Goal: Communication & Community: Answer question/provide support

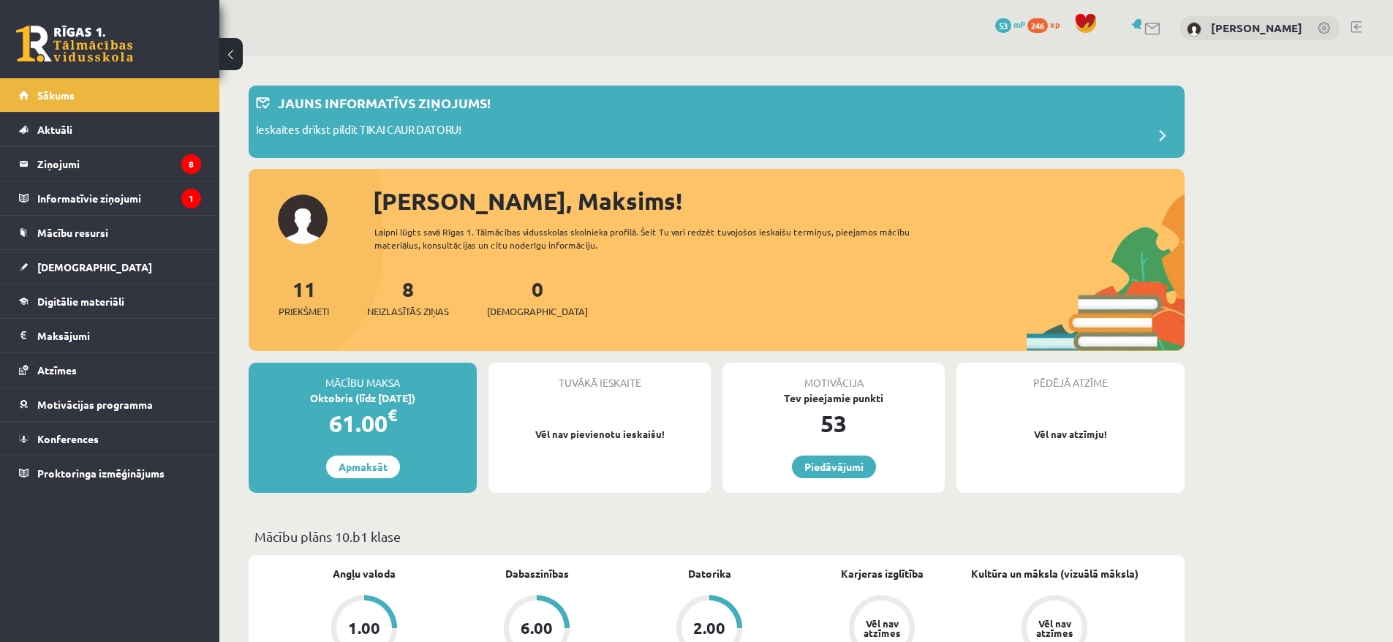
drag, startPoint x: 993, startPoint y: 203, endPoint x: 968, endPoint y: 195, distance: 26.4
click at [978, 199] on div "[PERSON_NAME], Maksims!" at bounding box center [779, 201] width 812 height 35
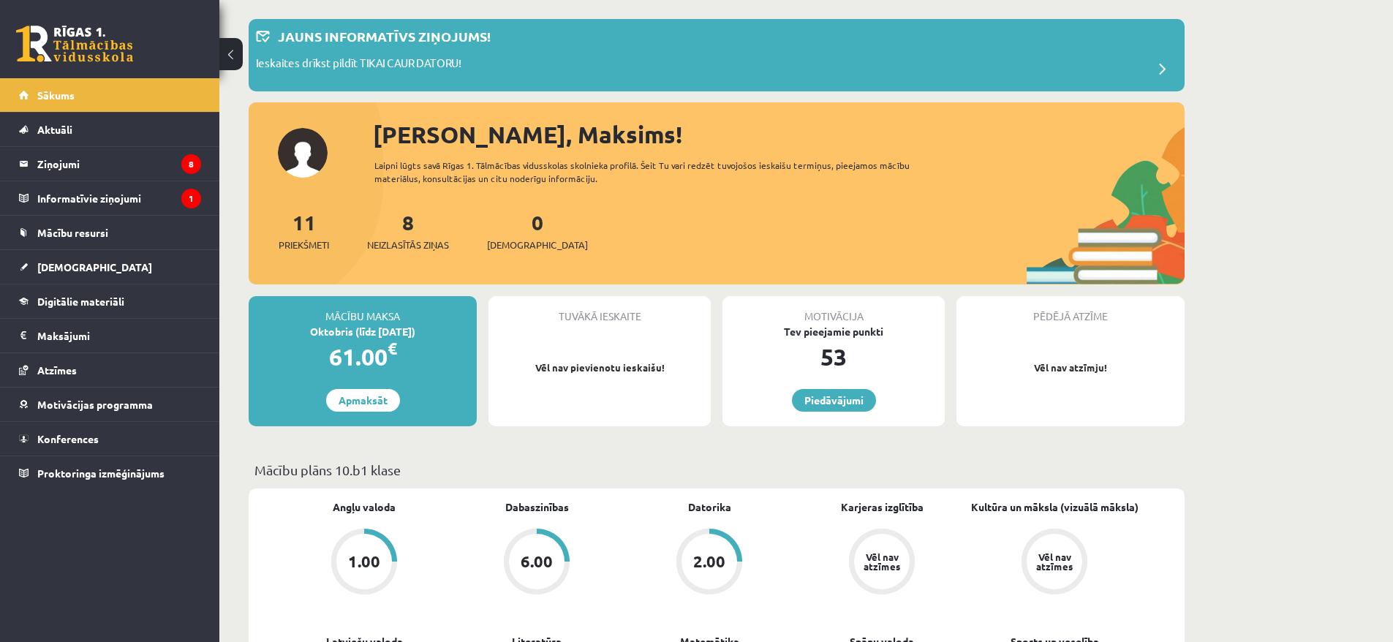
scroll to position [151, 0]
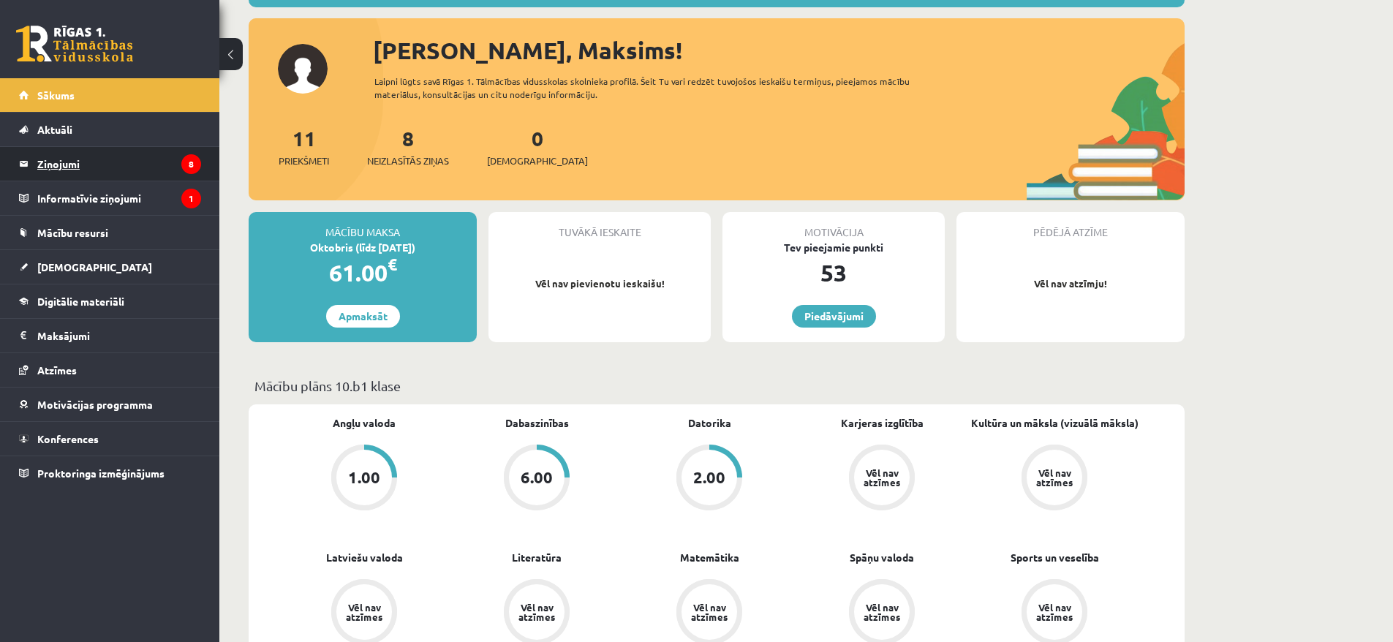
click at [39, 167] on legend "Ziņojumi 8" at bounding box center [119, 164] width 164 height 34
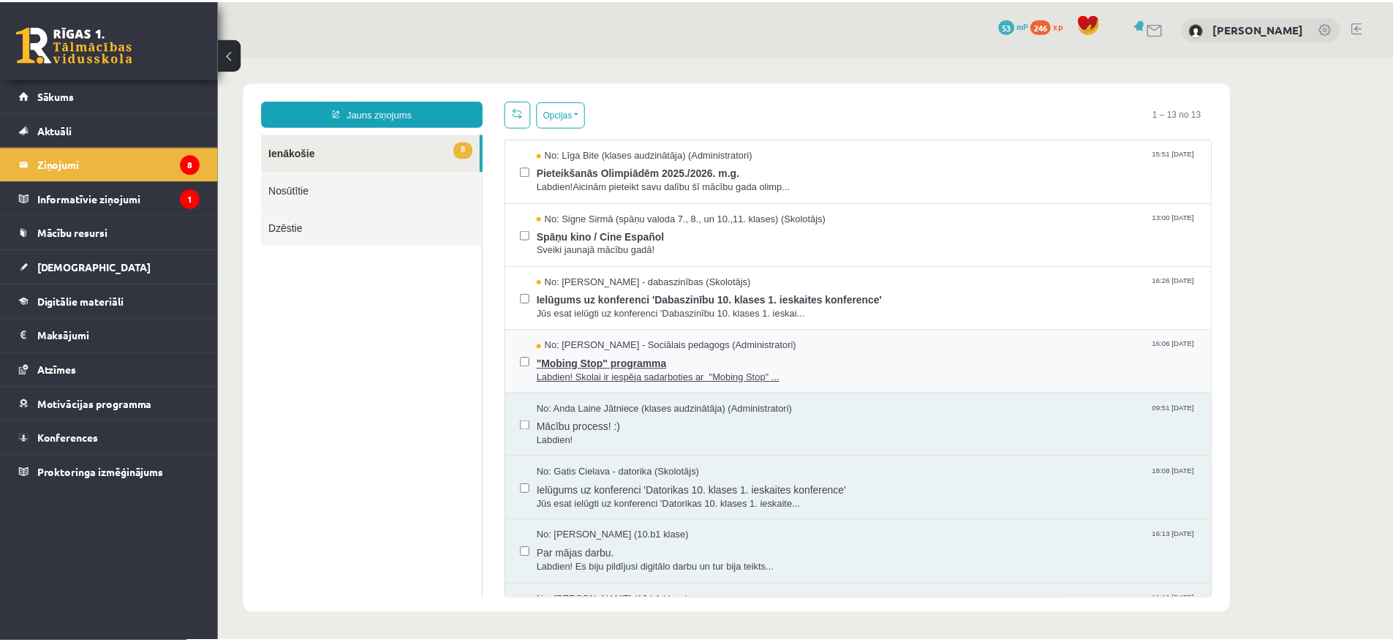
scroll to position [368, 0]
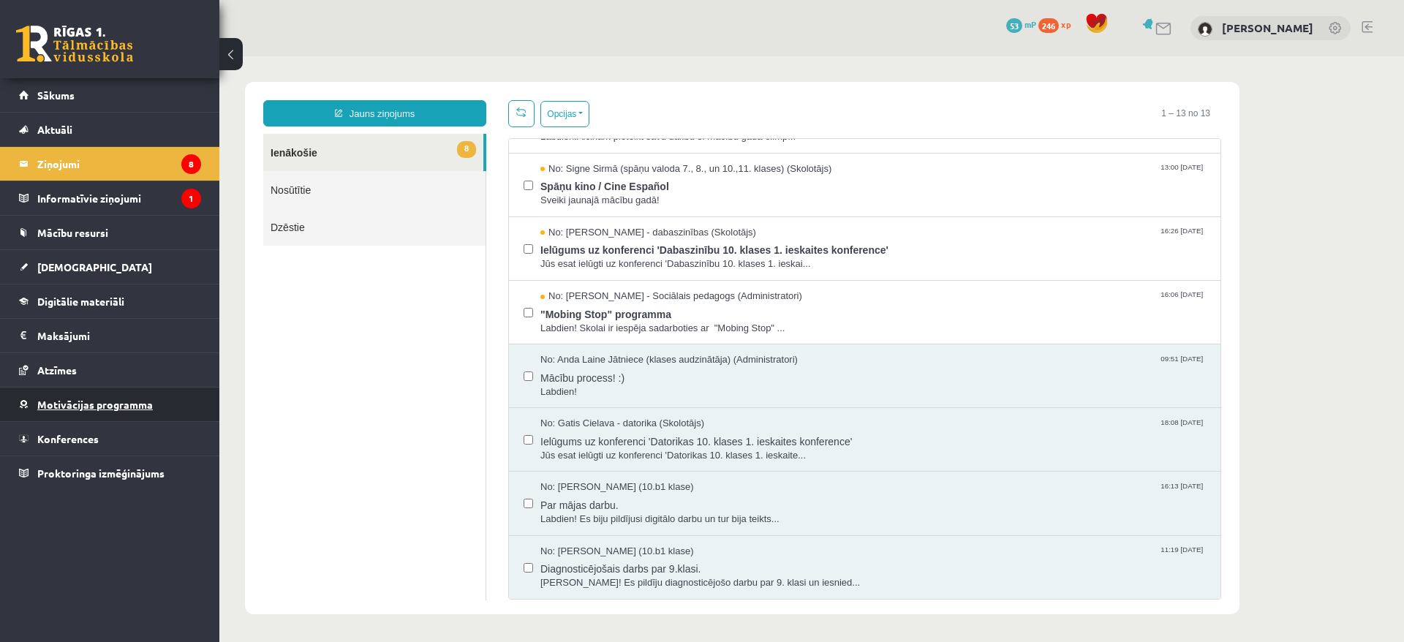
click at [97, 393] on link "Motivācijas programma" at bounding box center [110, 405] width 182 height 34
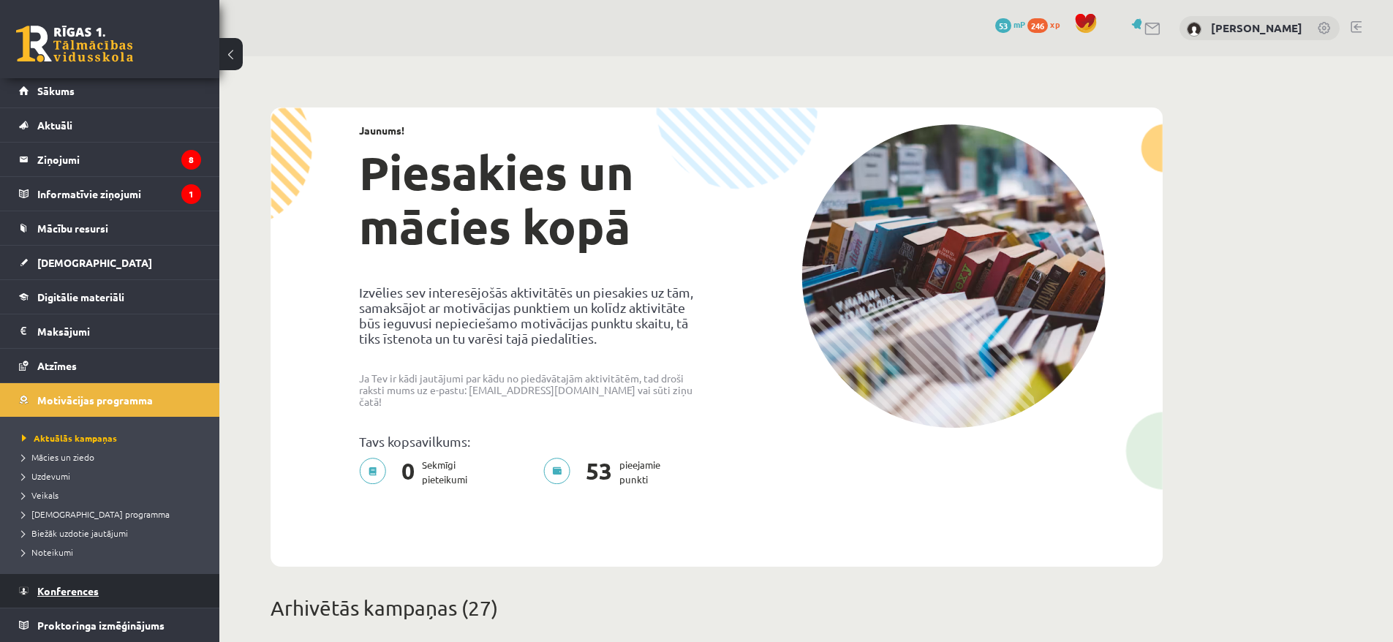
scroll to position [3, 0]
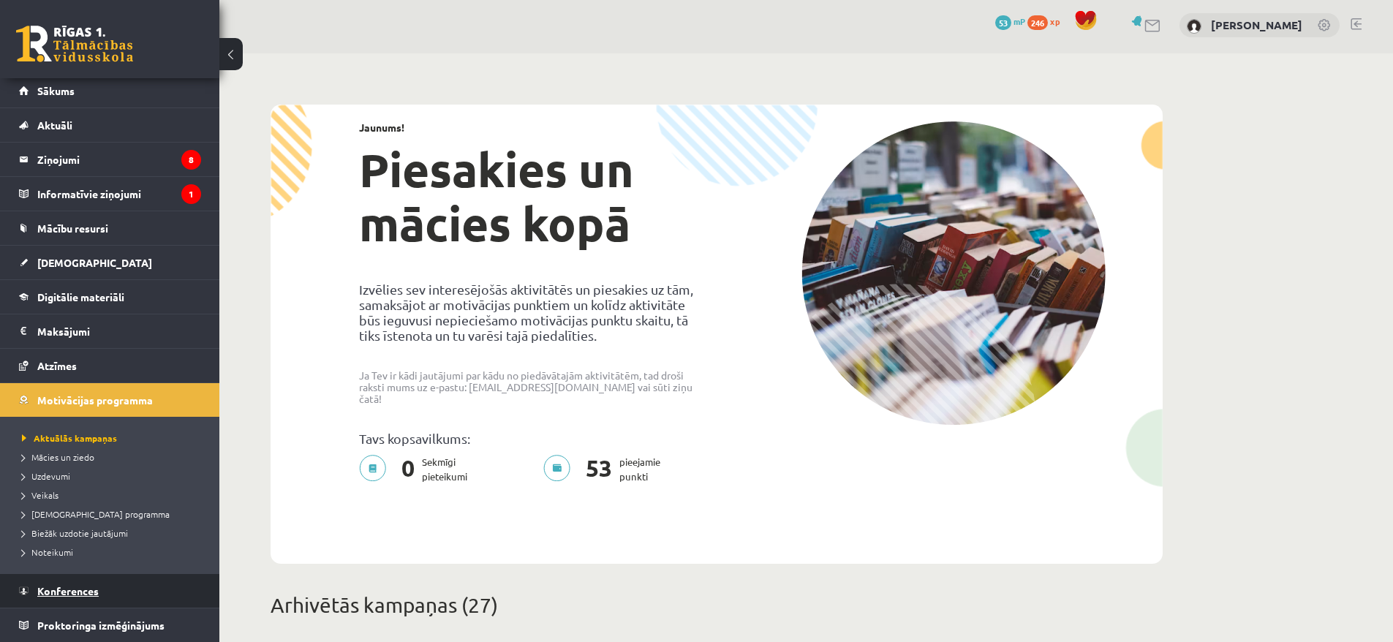
click at [103, 595] on link "Konferences" at bounding box center [110, 591] width 182 height 34
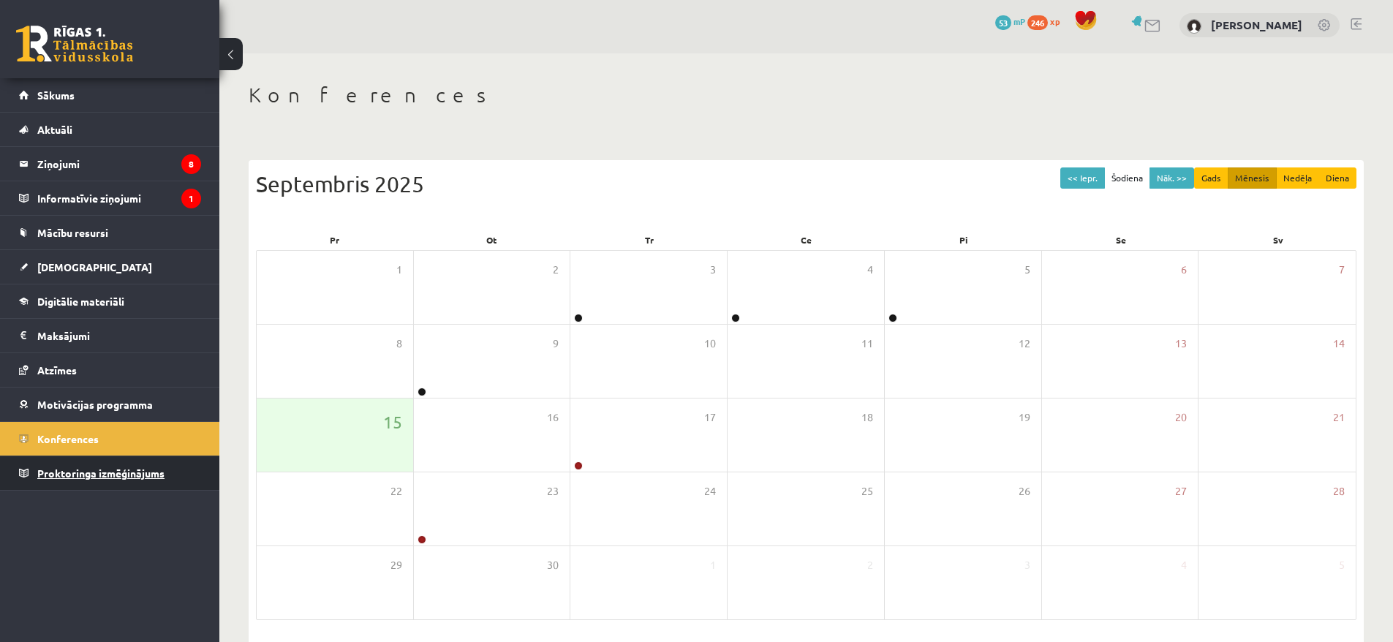
click at [116, 477] on span "Proktoringa izmēģinājums" at bounding box center [100, 473] width 127 height 13
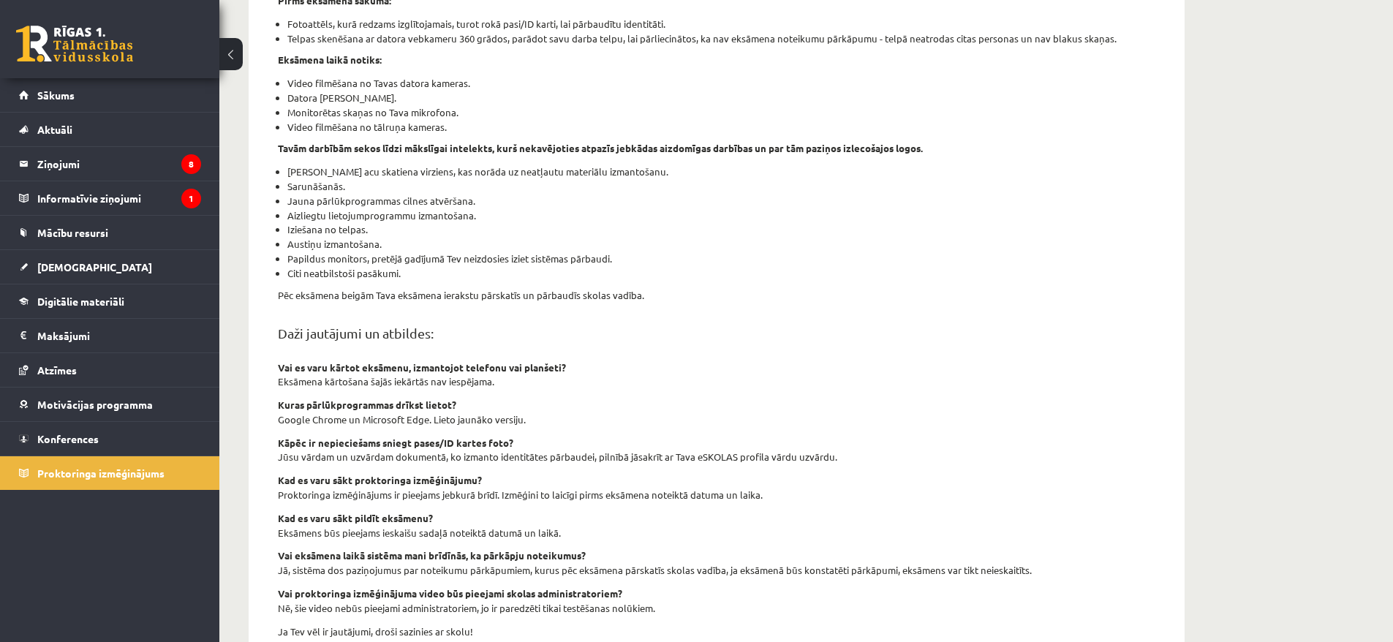
scroll to position [368, 0]
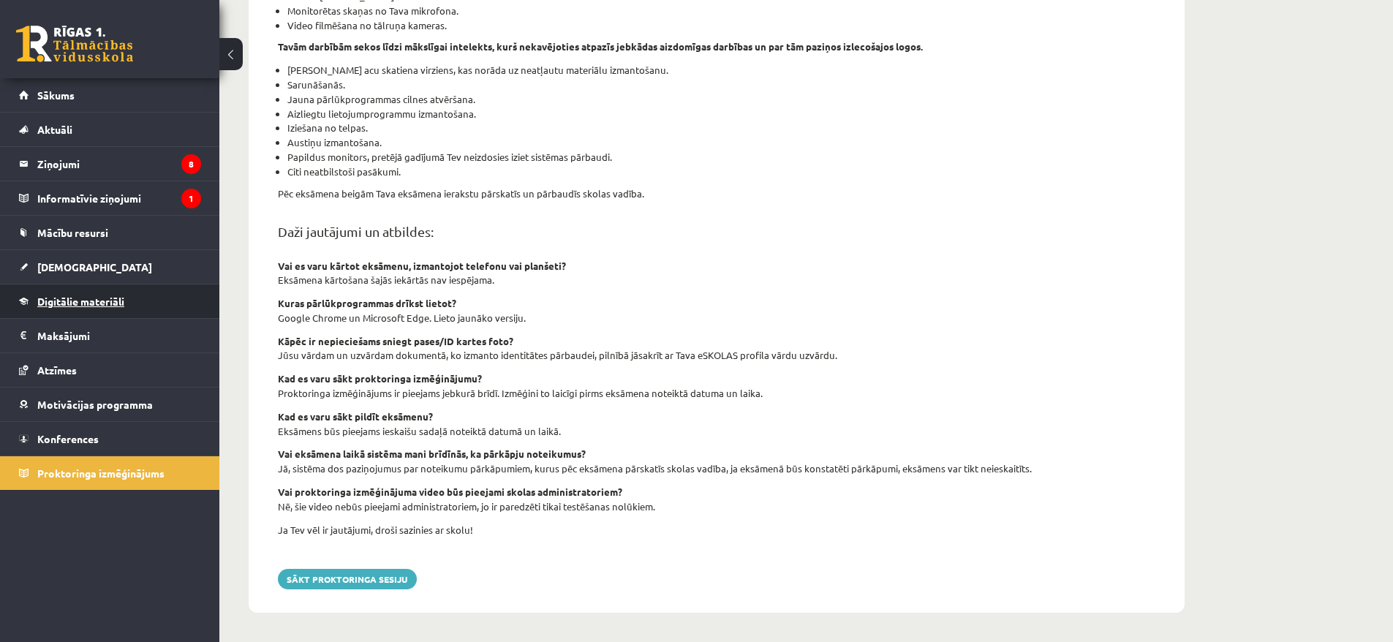
click at [124, 300] on span "Digitālie materiāli" at bounding box center [80, 301] width 87 height 13
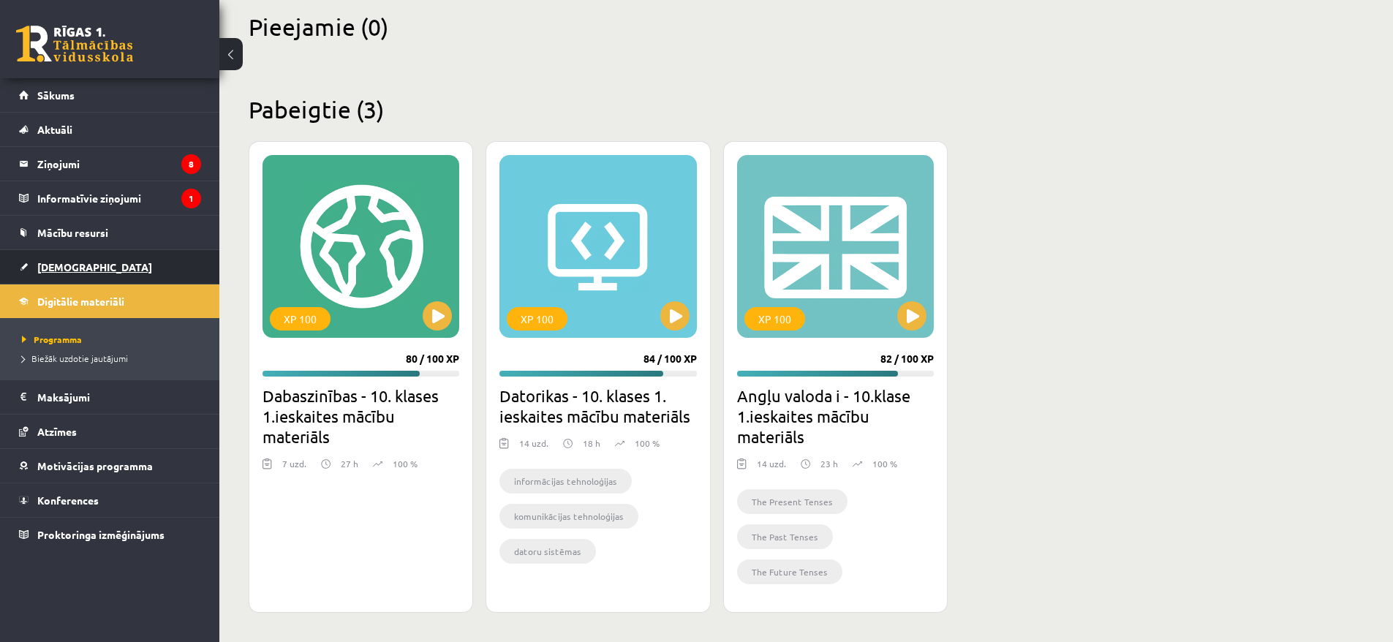
scroll to position [358, 0]
click at [139, 230] on link "Mācību resursi" at bounding box center [110, 233] width 182 height 34
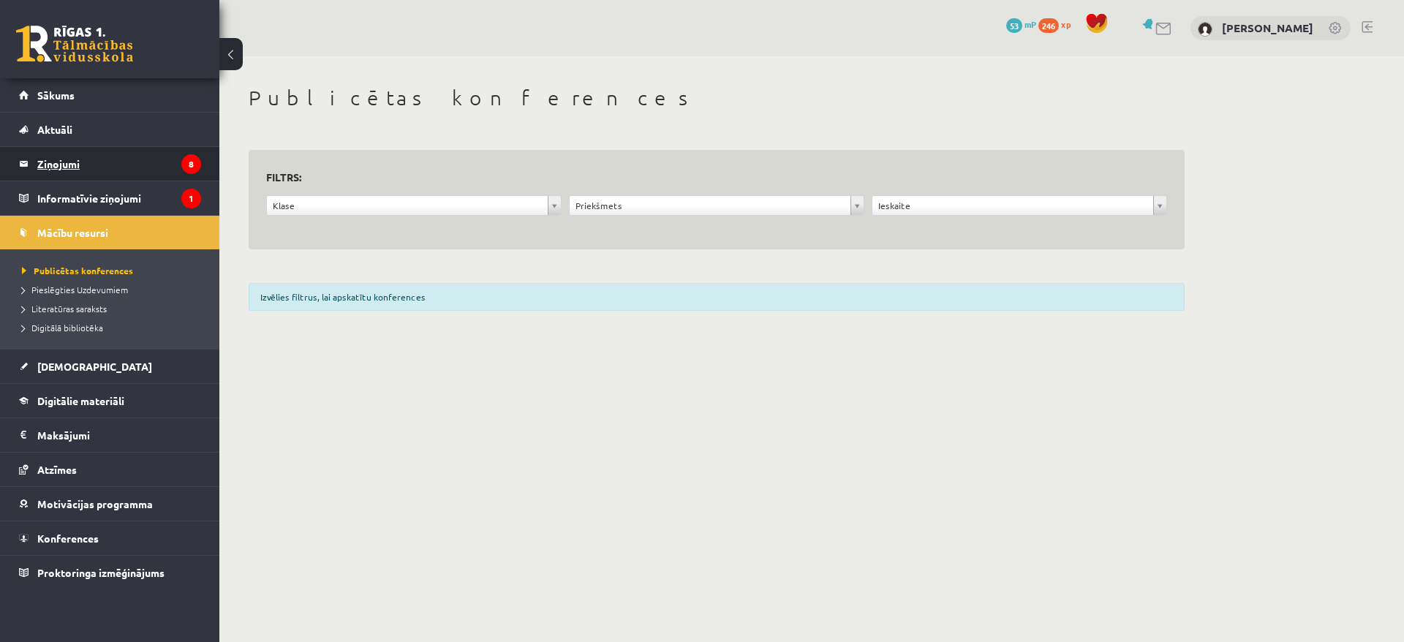
click at [121, 171] on legend "Ziņojumi 8" at bounding box center [119, 164] width 164 height 34
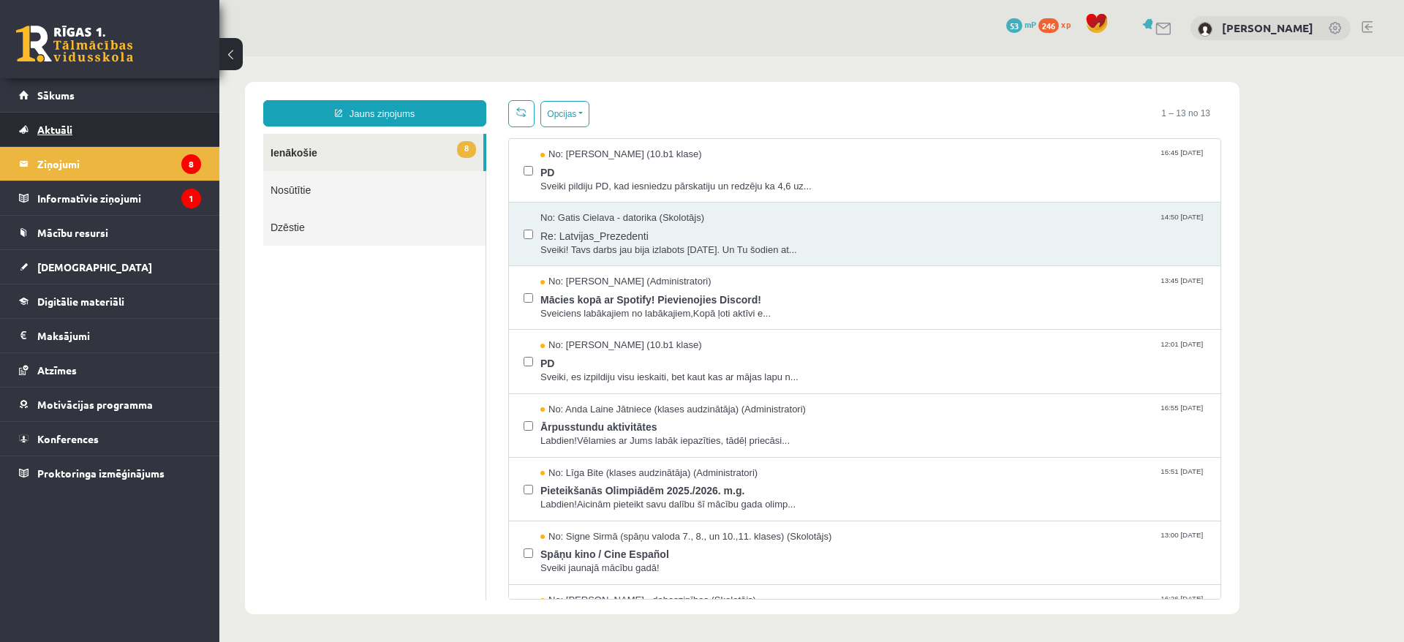
click at [91, 121] on link "Aktuāli" at bounding box center [110, 130] width 182 height 34
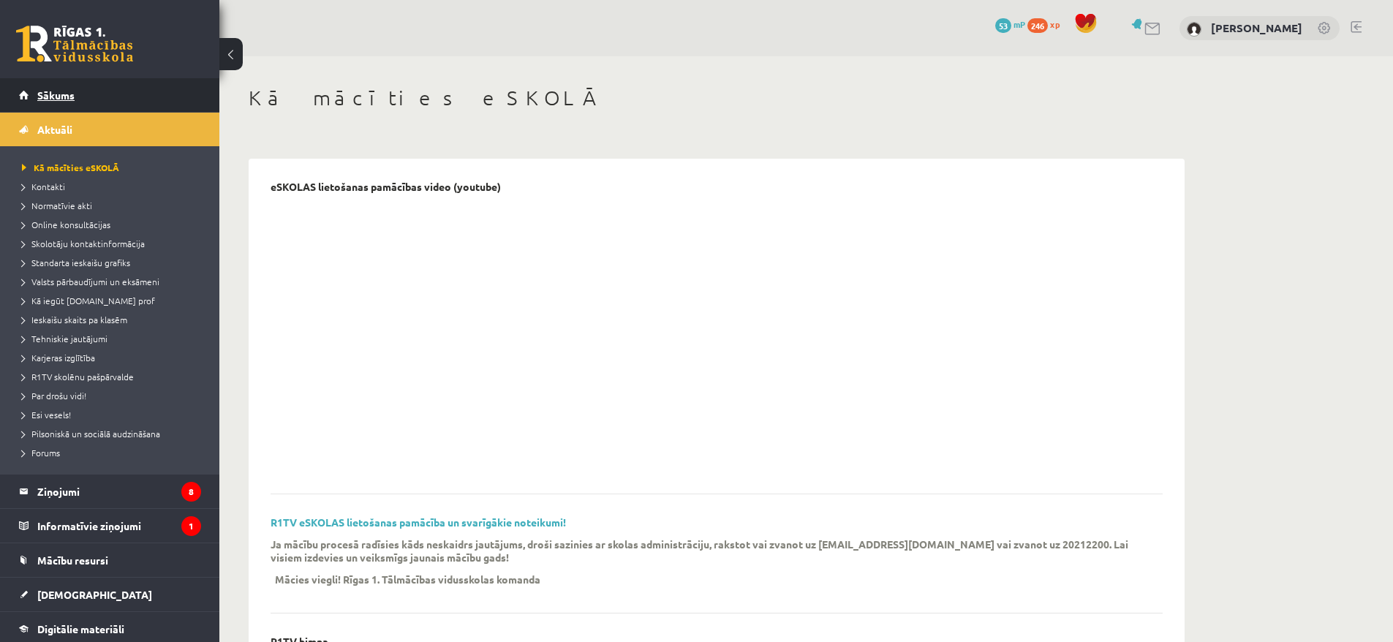
click at [90, 105] on link "Sākums" at bounding box center [110, 95] width 182 height 34
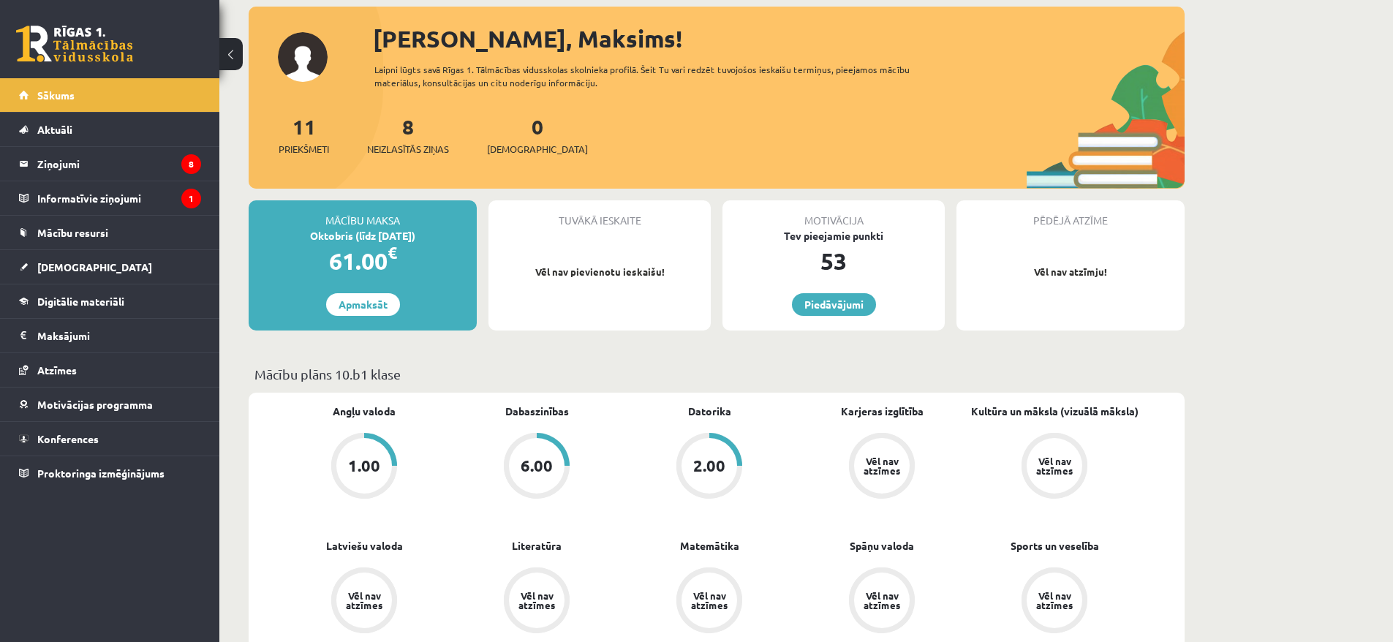
scroll to position [152, 0]
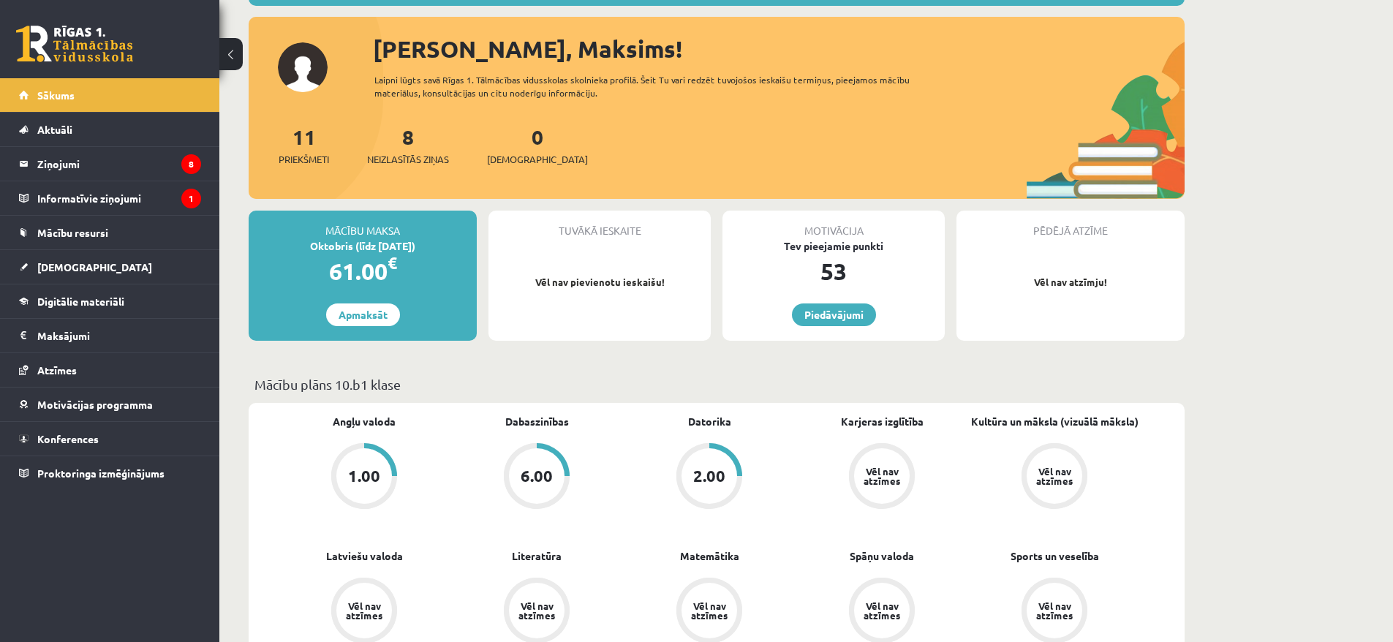
click at [698, 470] on div "2.00" at bounding box center [709, 476] width 32 height 16
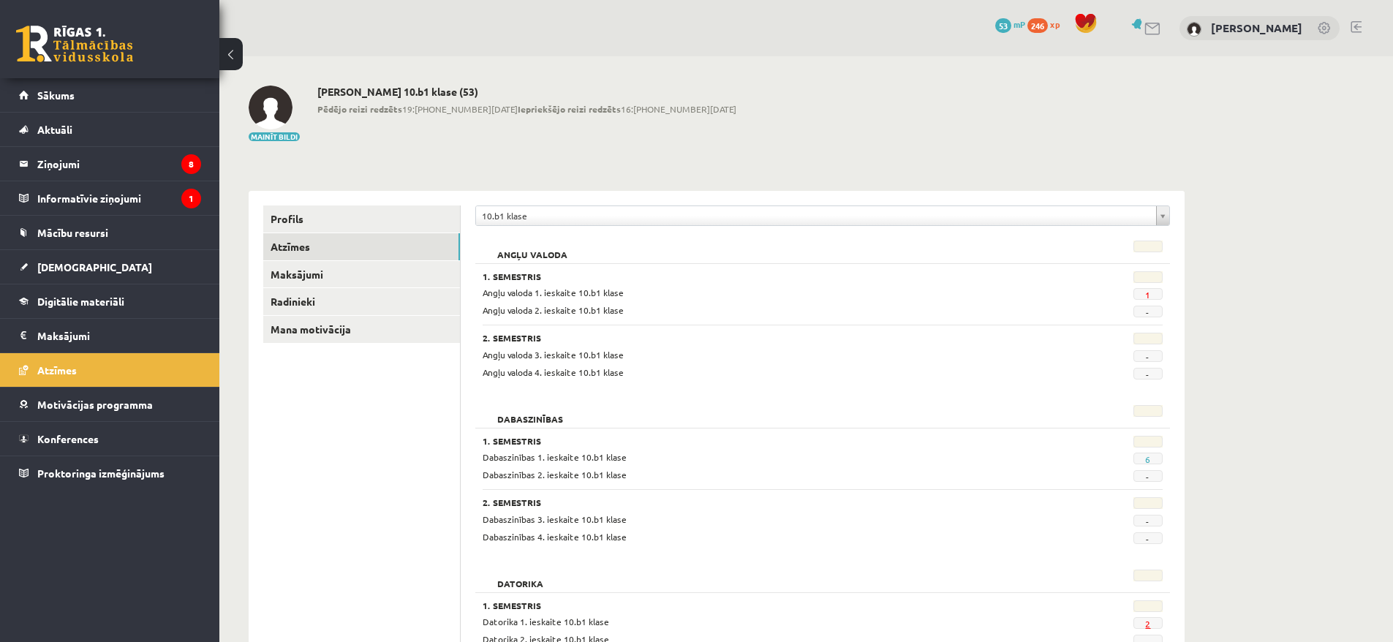
click at [1149, 624] on link "2" at bounding box center [1147, 624] width 5 height 12
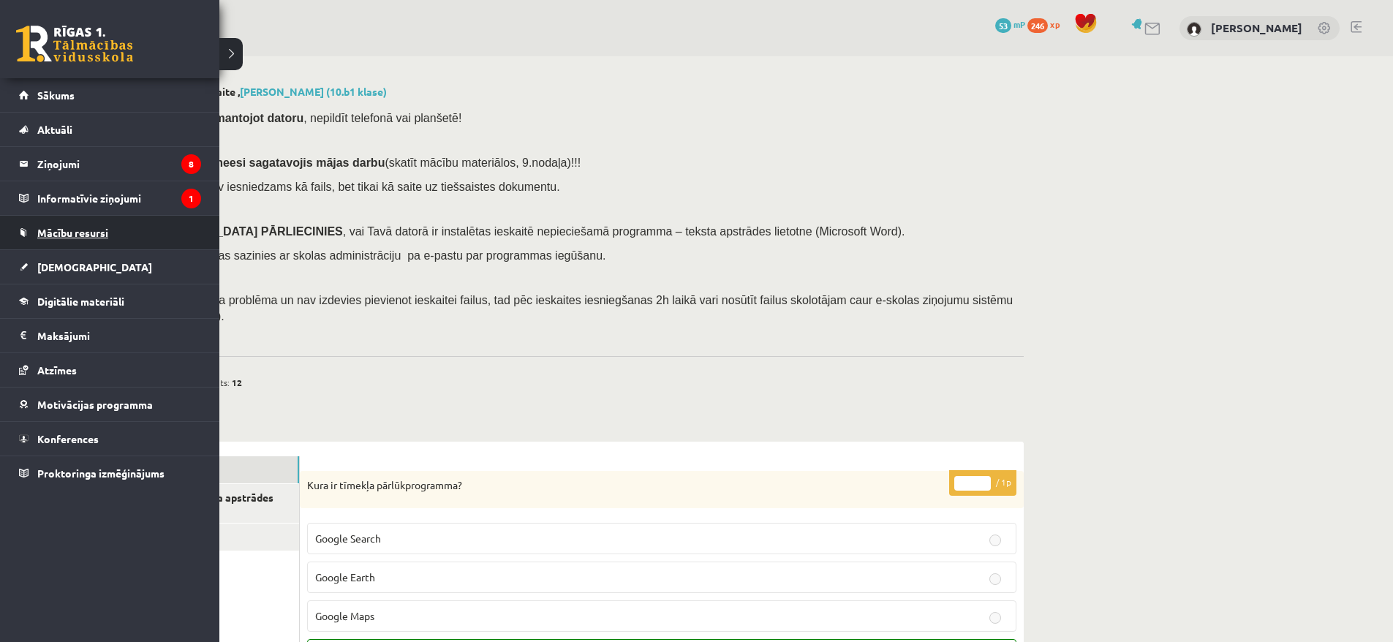
click at [102, 243] on link "Mācību resursi" at bounding box center [110, 233] width 182 height 34
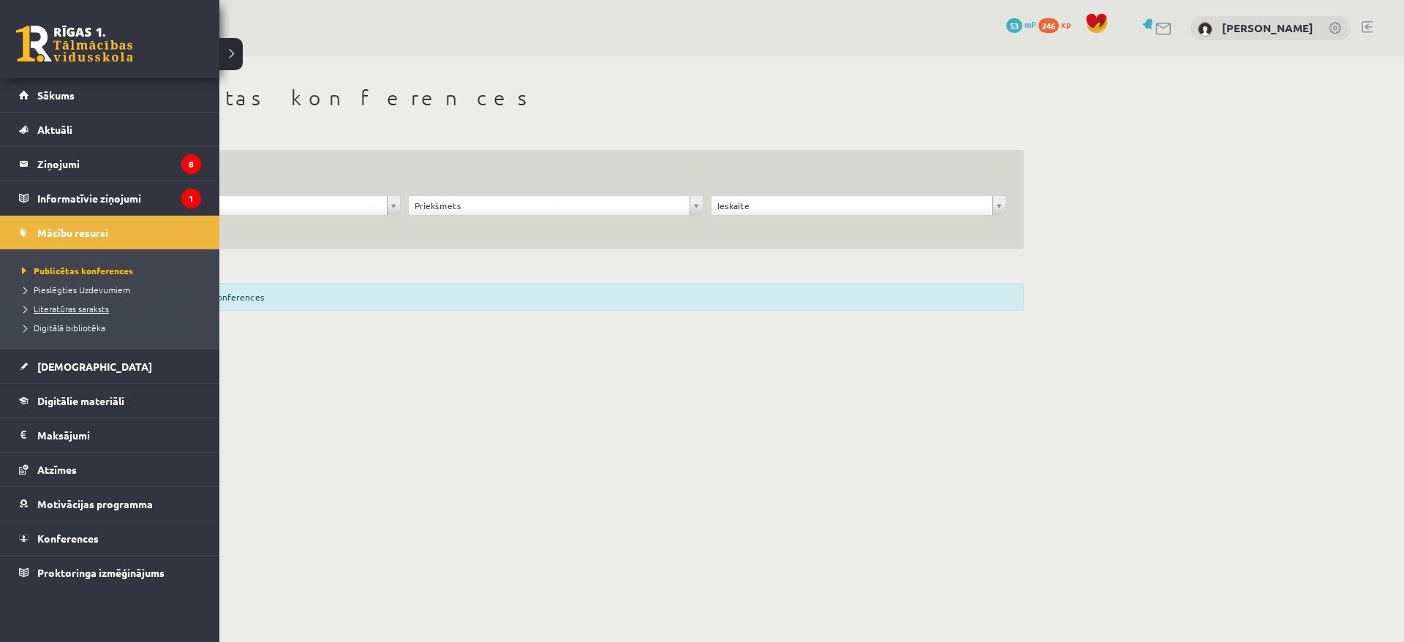
click at [69, 309] on span "Literatūras saraksts" at bounding box center [63, 309] width 91 height 12
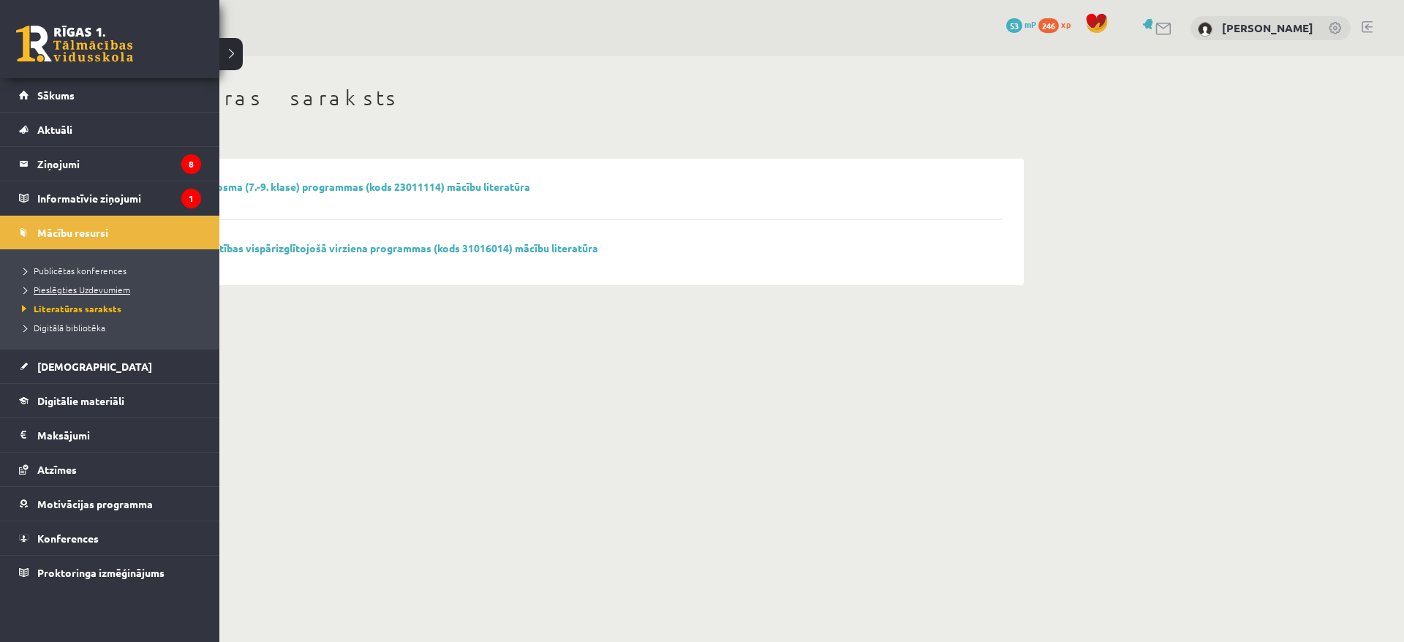
click at [71, 284] on span "Pieslēgties Uzdevumiem" at bounding box center [74, 290] width 112 height 12
click at [70, 159] on legend "Ziņojumi 8" at bounding box center [119, 164] width 164 height 34
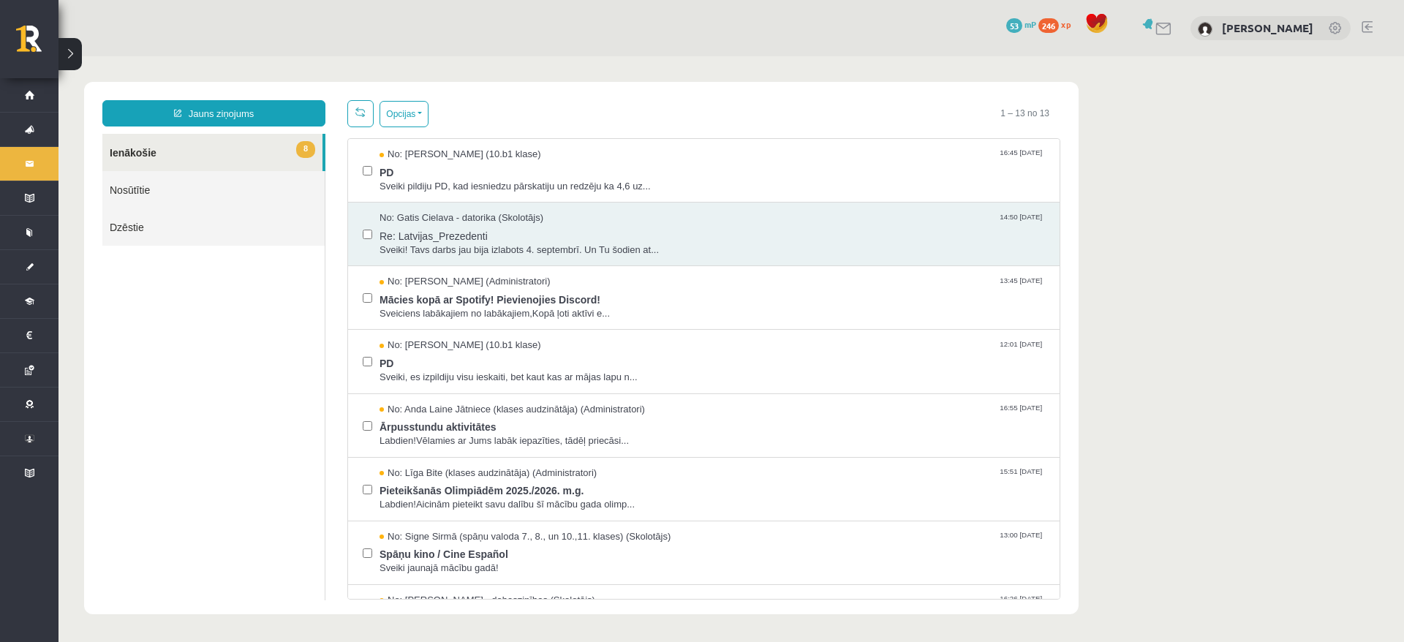
click at [258, 199] on link "Nosūtītie" at bounding box center [213, 189] width 222 height 37
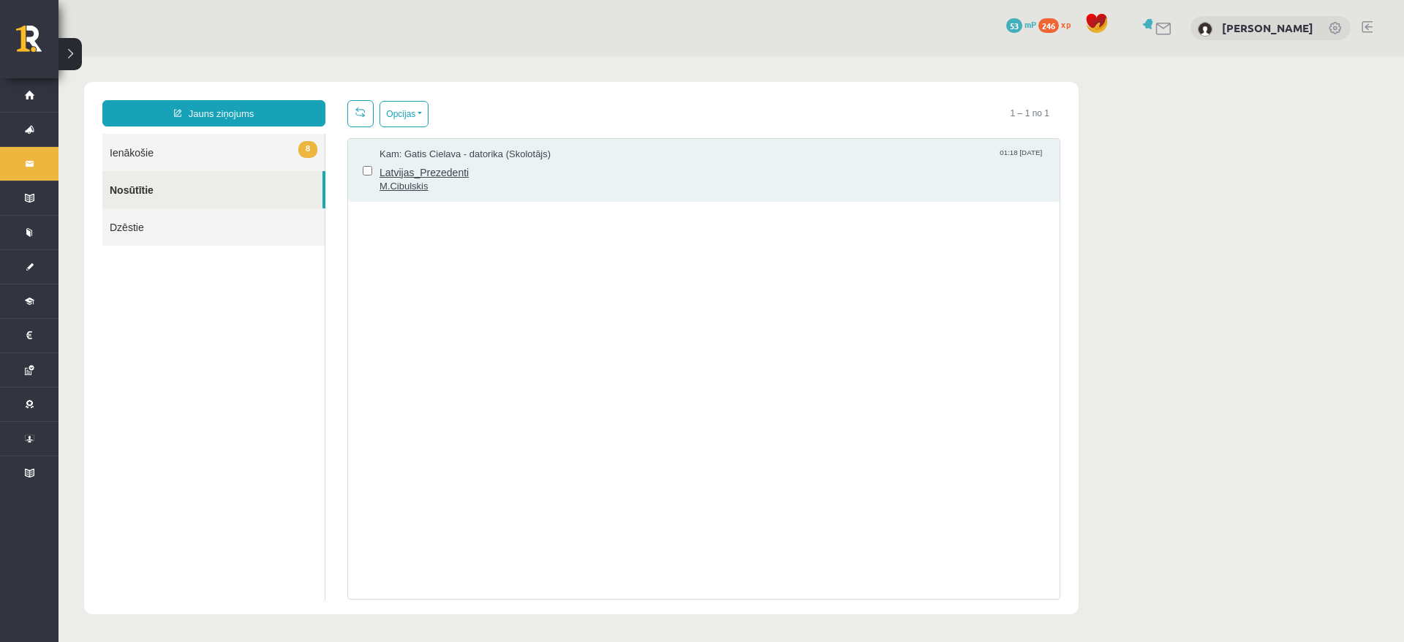
click at [496, 187] on span "M.Cibulskis" at bounding box center [711, 187] width 665 height 14
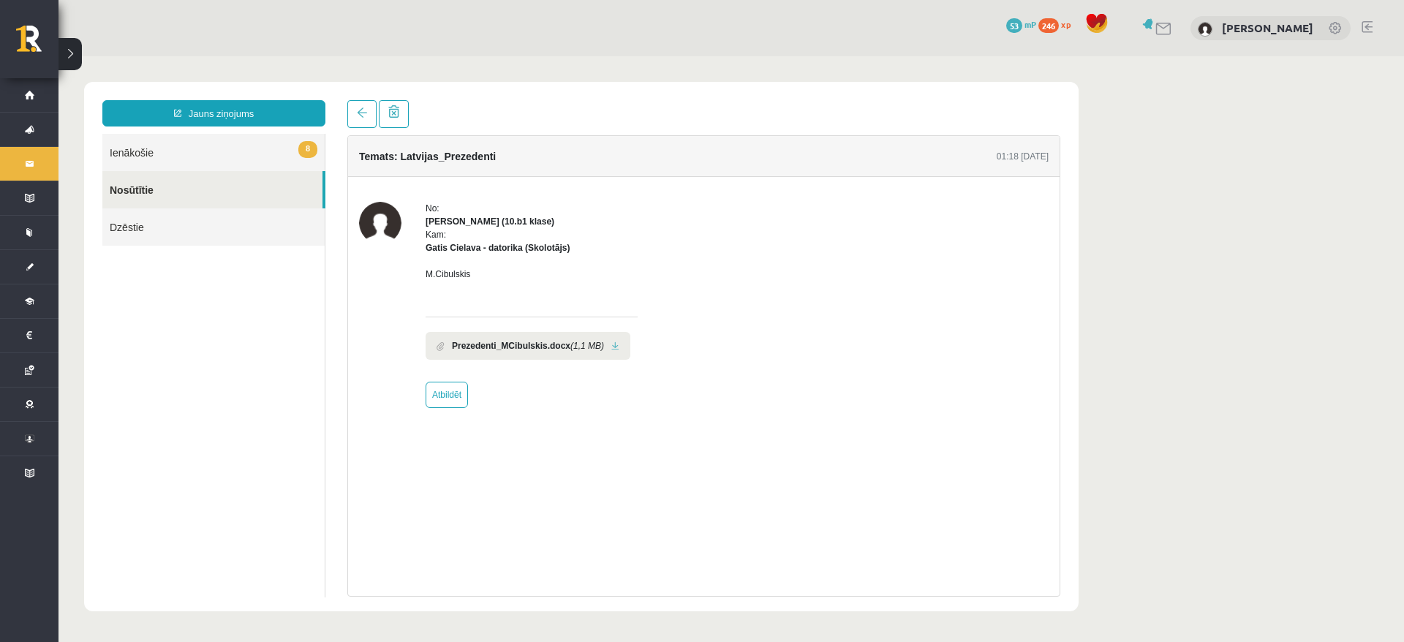
click at [267, 162] on link "8 Ienākošie" at bounding box center [213, 152] width 222 height 37
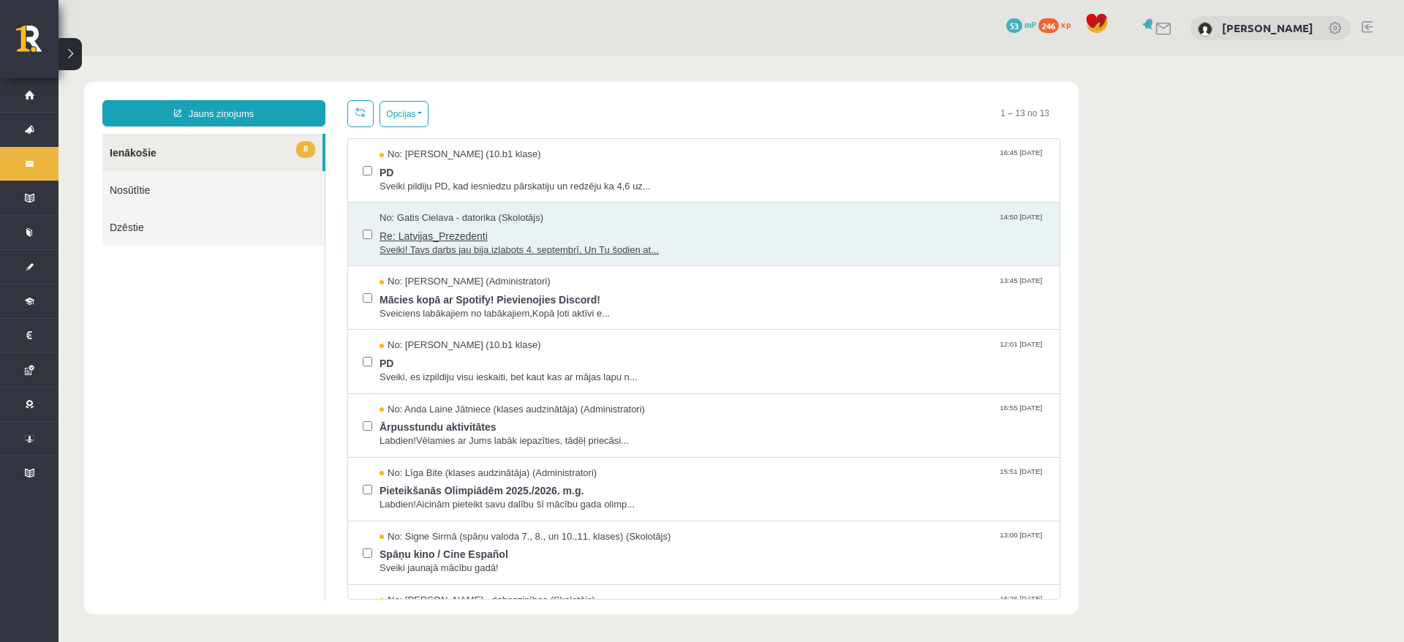
click at [522, 247] on span "Sveiki! Tavs darbs jau bija izlabots 4. septembrī. Un Tu šodien at..." at bounding box center [711, 250] width 665 height 14
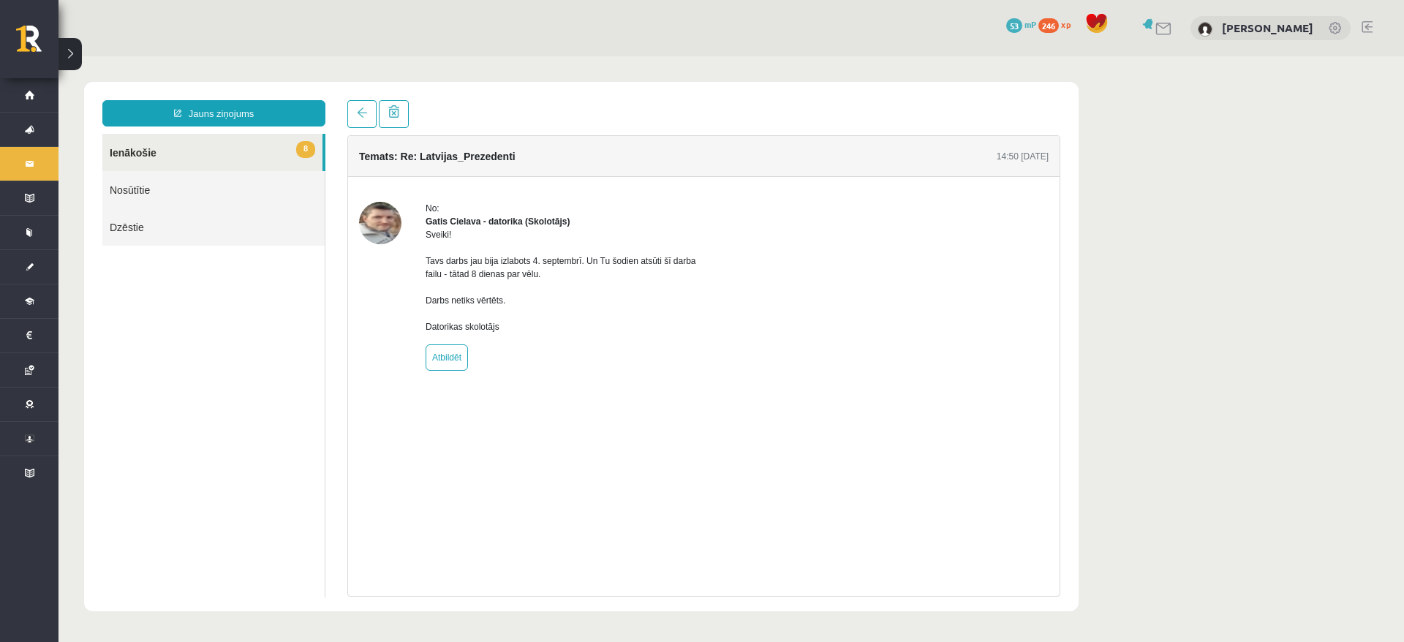
click at [1302, 351] on body "**********" at bounding box center [730, 346] width 1345 height 581
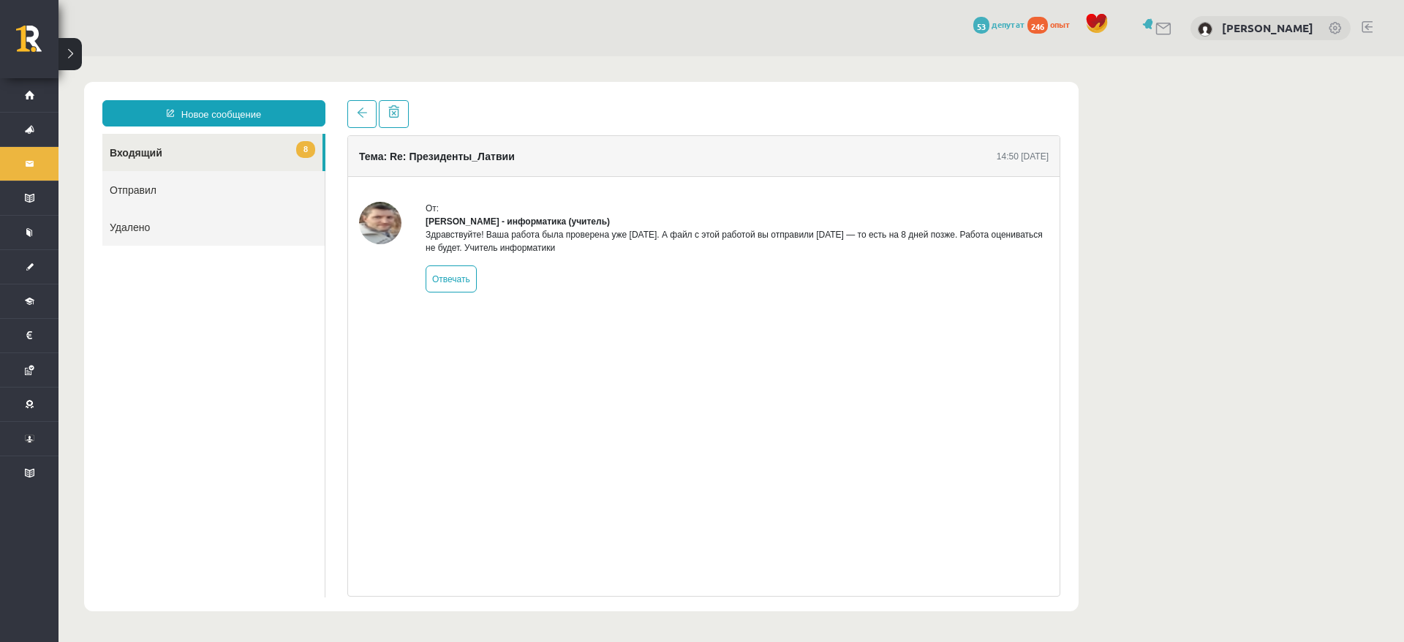
click at [380, 244] on div at bounding box center [380, 247] width 42 height 91
click at [381, 240] on div at bounding box center [380, 247] width 42 height 91
click at [381, 239] on img at bounding box center [380, 223] width 42 height 42
drag, startPoint x: 483, startPoint y: 230, endPoint x: 486, endPoint y: 223, distance: 7.5
click at [483, 228] on div "Здравствуйте! Ваша работа была проверена уже 4 сентября. А файл с этой работой …" at bounding box center [737, 241] width 623 height 26
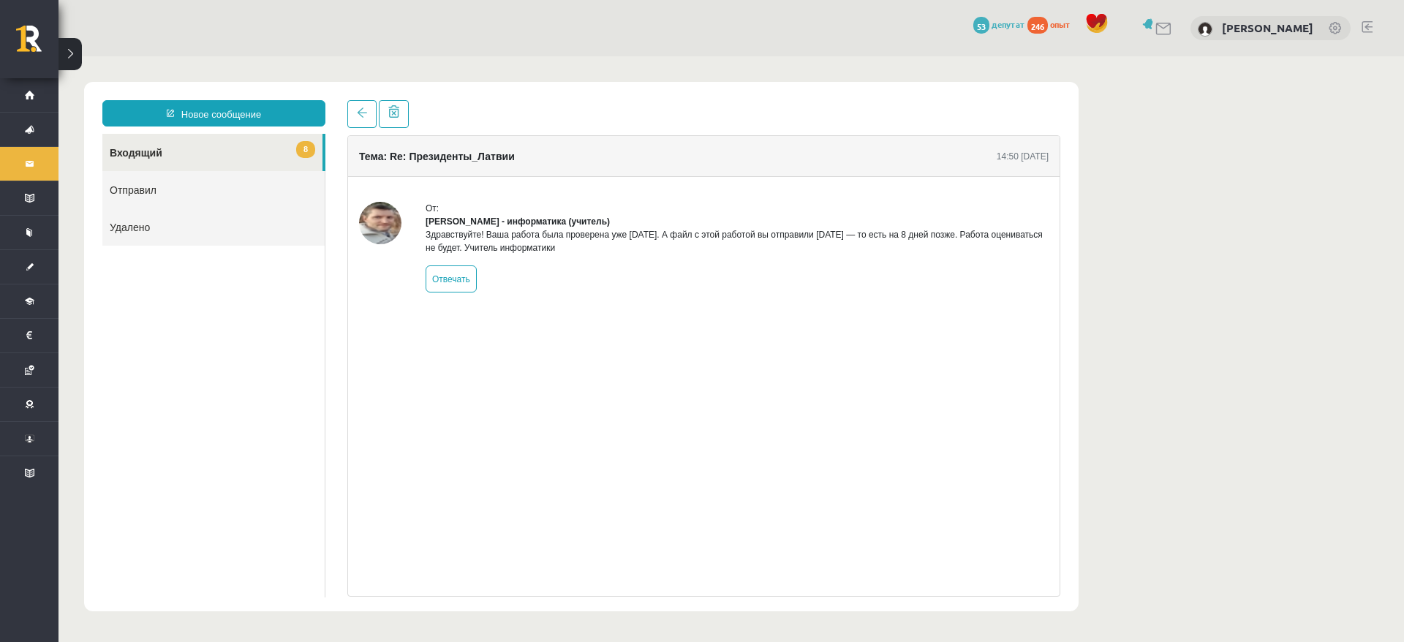
click at [486, 223] on font "Гатис Челава - информатика (учитель)" at bounding box center [518, 221] width 184 height 10
drag, startPoint x: 545, startPoint y: 233, endPoint x: 587, endPoint y: 219, distance: 43.9
click at [572, 226] on div "От: Гатис Челава - информатика (учитель) Здравствуйте! Ваша работа была провере…" at bounding box center [737, 247] width 623 height 91
click at [587, 219] on font "Гатис Челава - информатика (учитель)" at bounding box center [518, 221] width 184 height 10
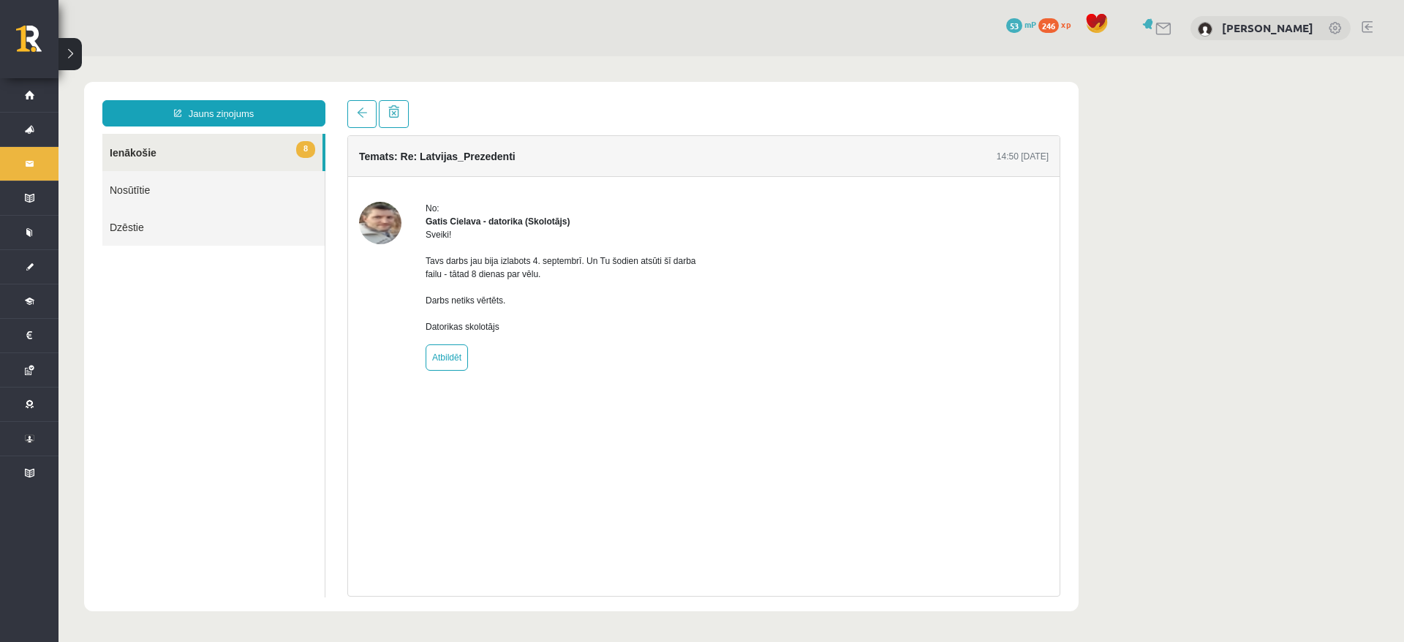
drag, startPoint x: 934, startPoint y: 519, endPoint x: 785, endPoint y: 506, distance: 149.0
click at [934, 519] on div "Temats: Re: Latvijas_Prezedenti 14:50 12/09/2025 No: Gatis Cielava - datorika (…" at bounding box center [703, 365] width 713 height 461
click at [379, 232] on img at bounding box center [380, 223] width 42 height 42
click at [475, 216] on div "No: Gatis Cielava - datorika (Skolotājs) Sveiki! Tavs darbs jau bija izlabots 4…" at bounding box center [561, 286] width 271 height 169
click at [472, 217] on strong "Gatis Cielava - datorika (Skolotājs)" at bounding box center [498, 221] width 144 height 10
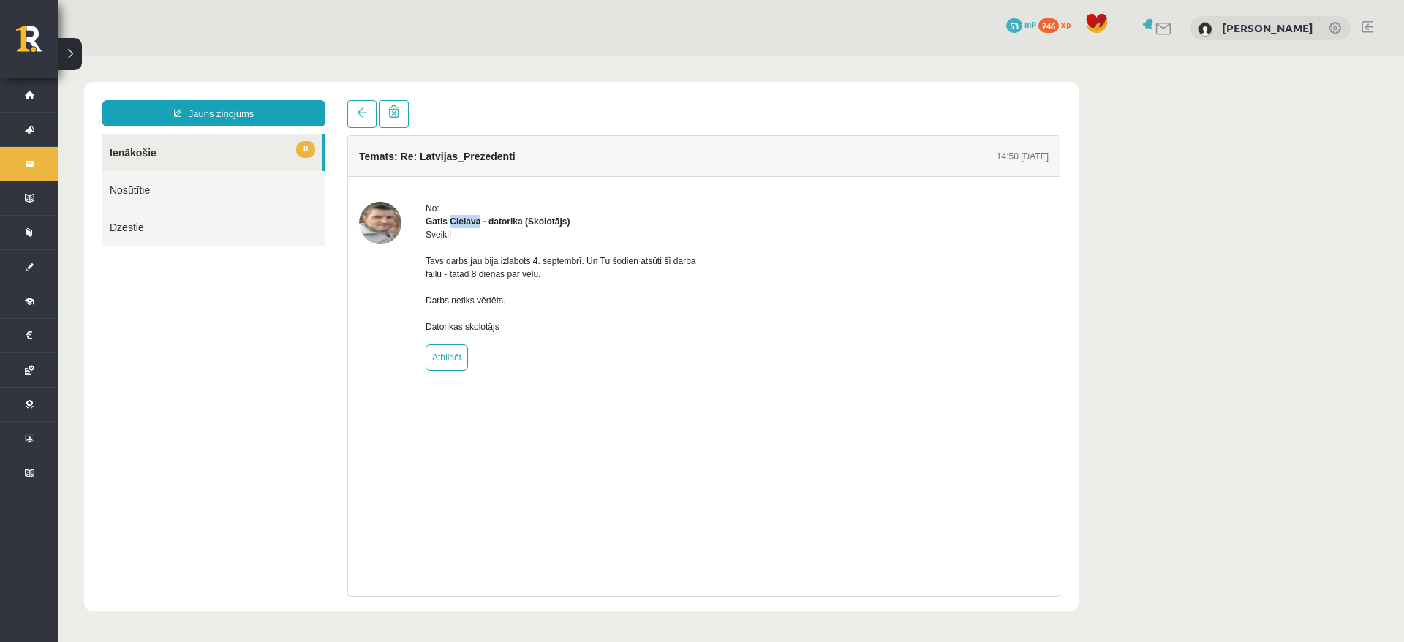
click at [472, 217] on strong "Gatis Cielava - datorika (Skolotājs)" at bounding box center [498, 221] width 144 height 10
